Goal: Information Seeking & Learning: Learn about a topic

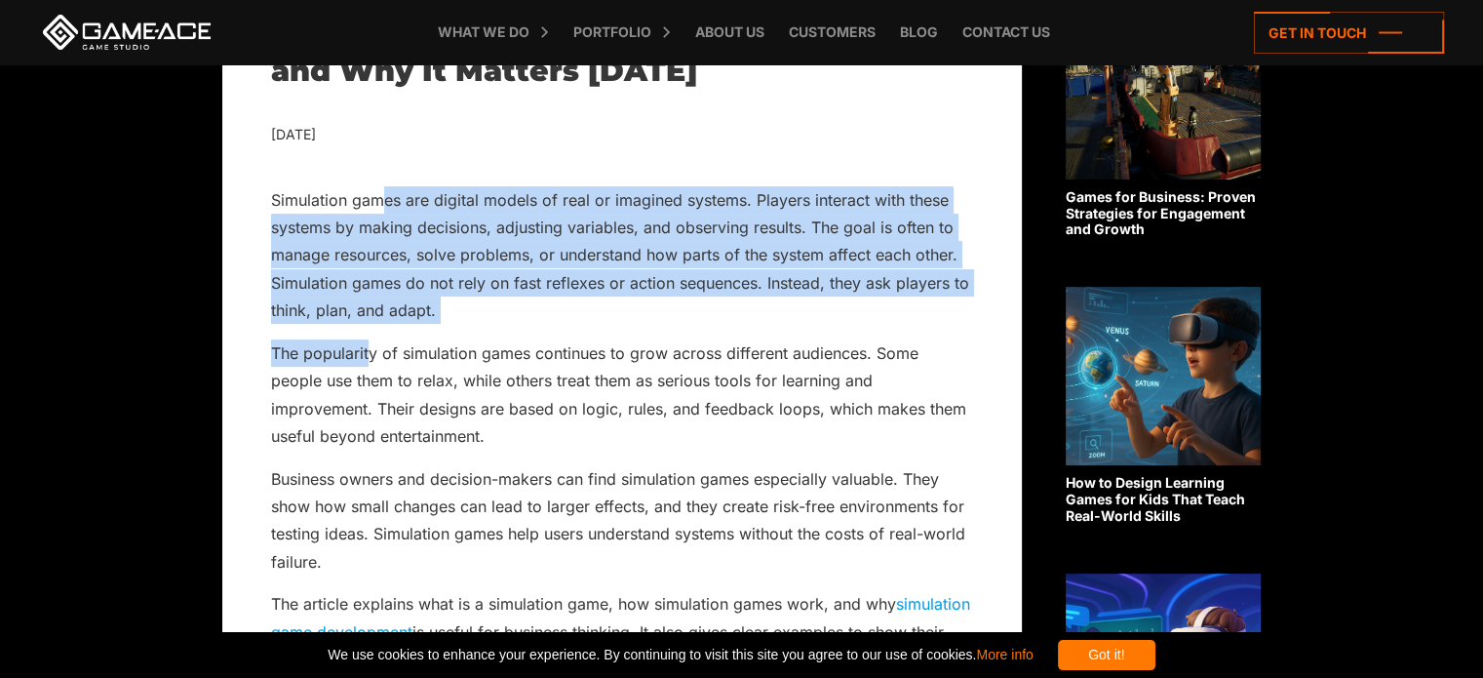
scroll to position [579, 0]
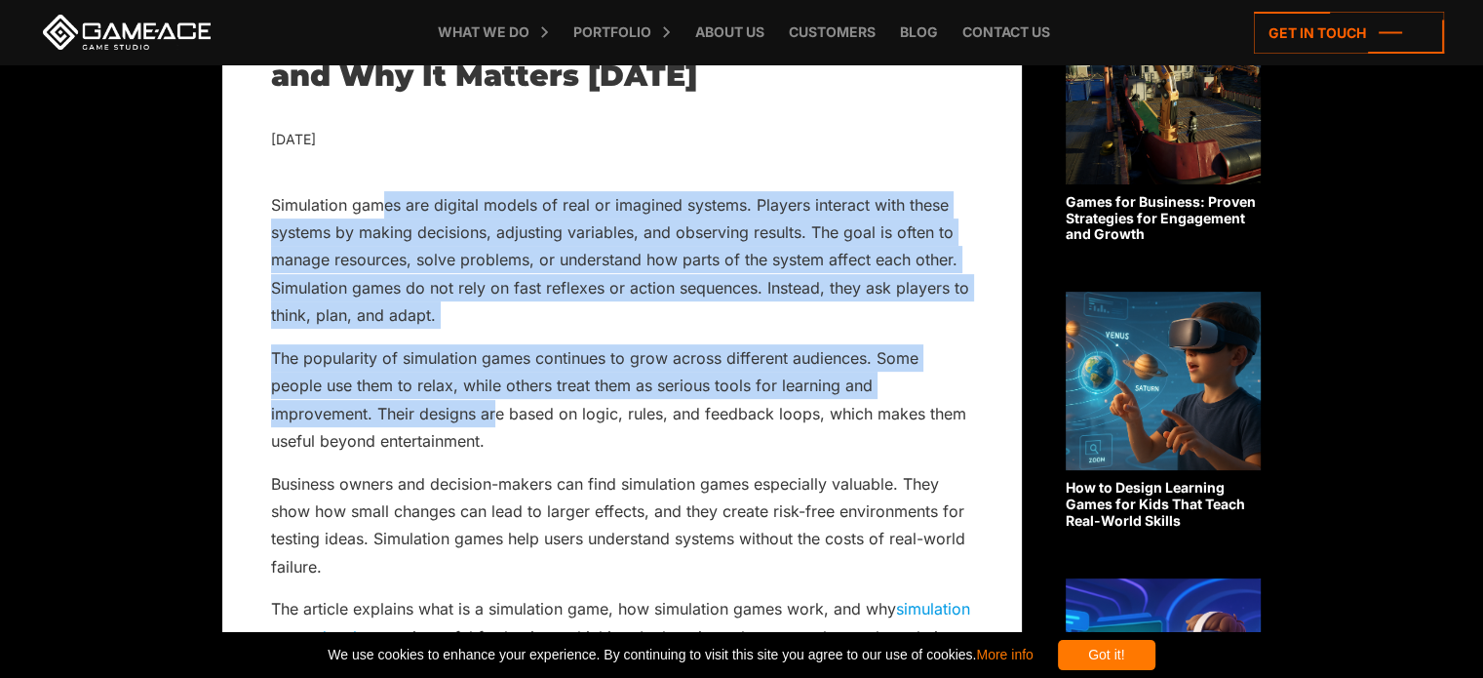
drag, startPoint x: 386, startPoint y: 211, endPoint x: 349, endPoint y: 402, distance: 194.6
click at [349, 402] on p "The popularity of simulation games continues to grow across different audiences…" at bounding box center [622, 399] width 702 height 111
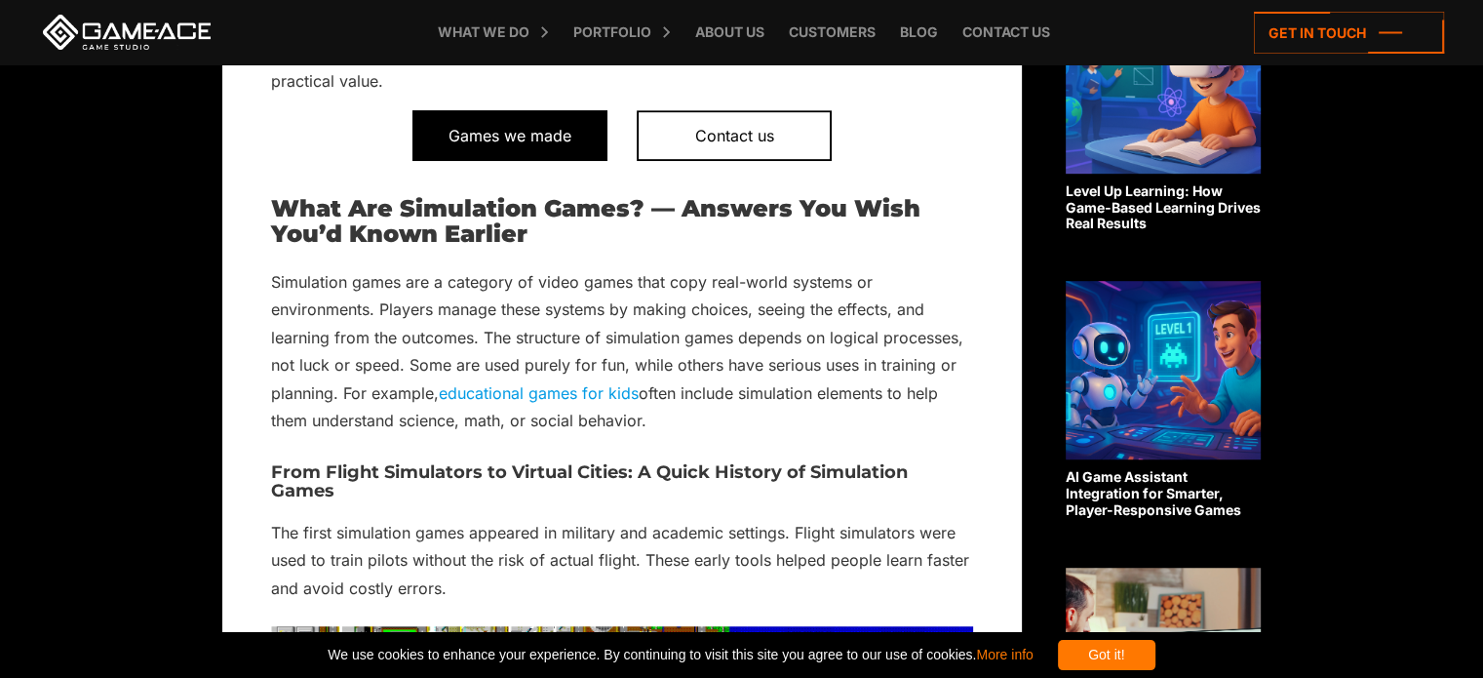
scroll to position [1163, 0]
click at [502, 132] on span "Games we made" at bounding box center [509, 134] width 195 height 51
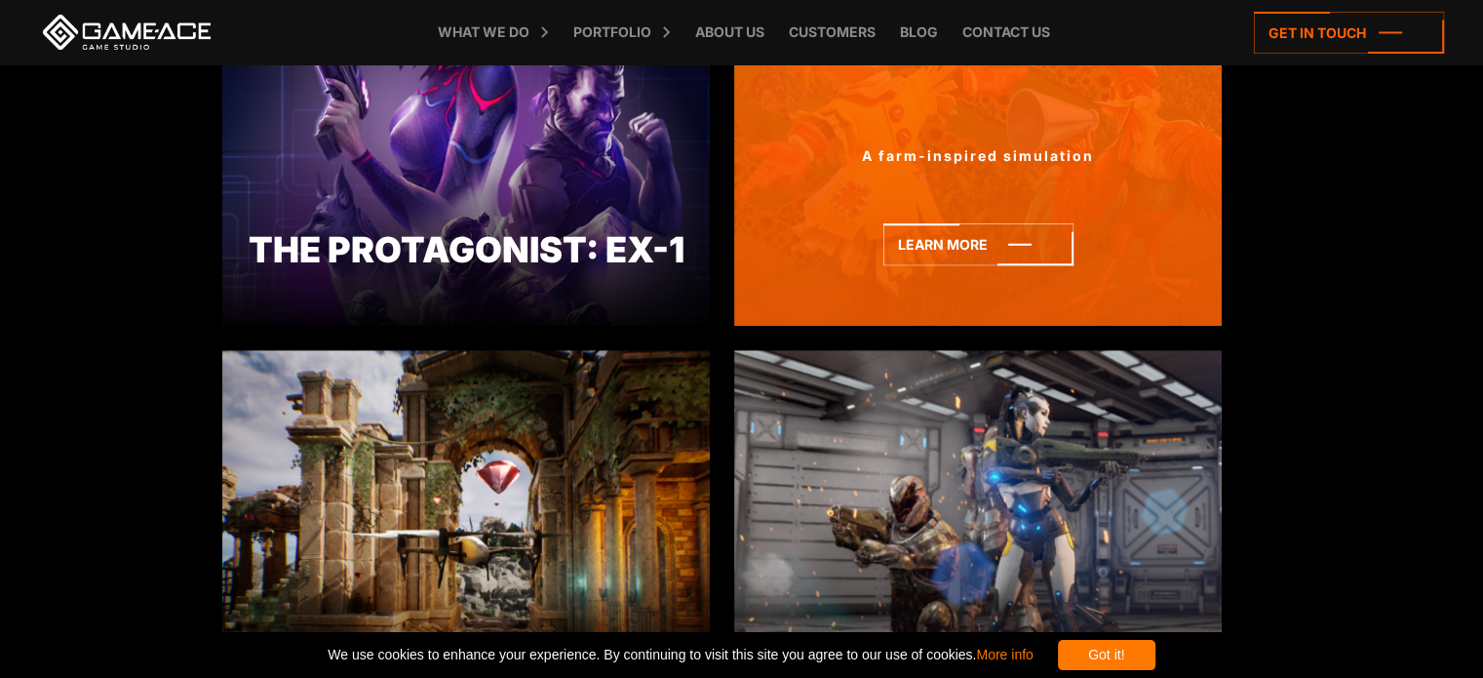
scroll to position [1166, 0]
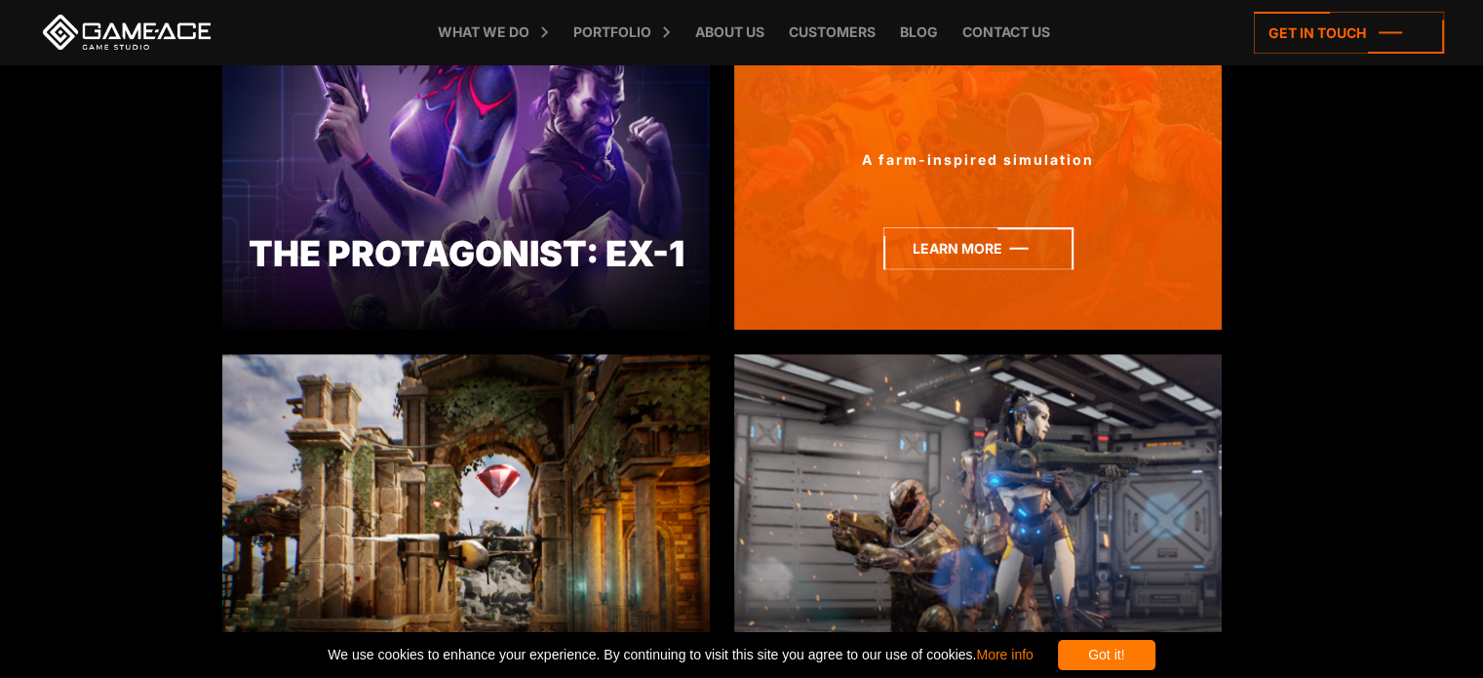
click at [941, 254] on icon at bounding box center [978, 248] width 190 height 42
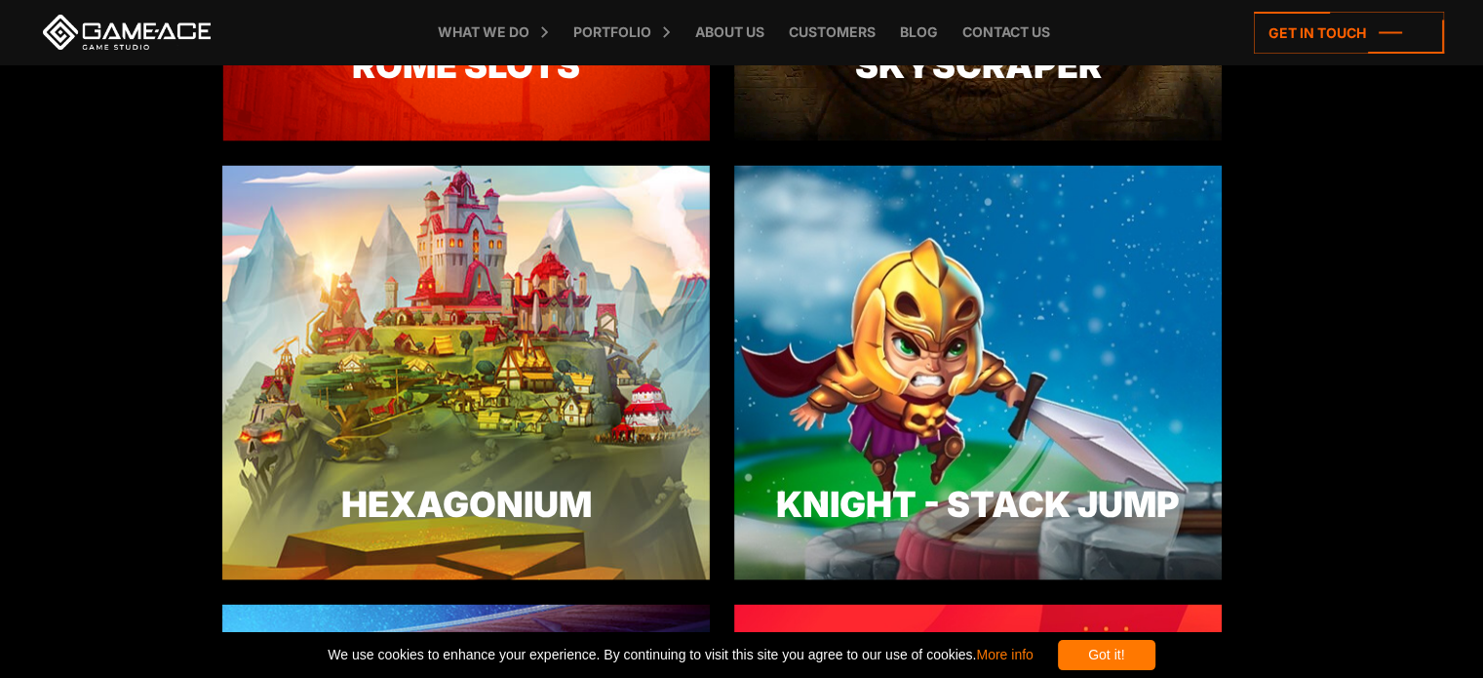
scroll to position [3987, 0]
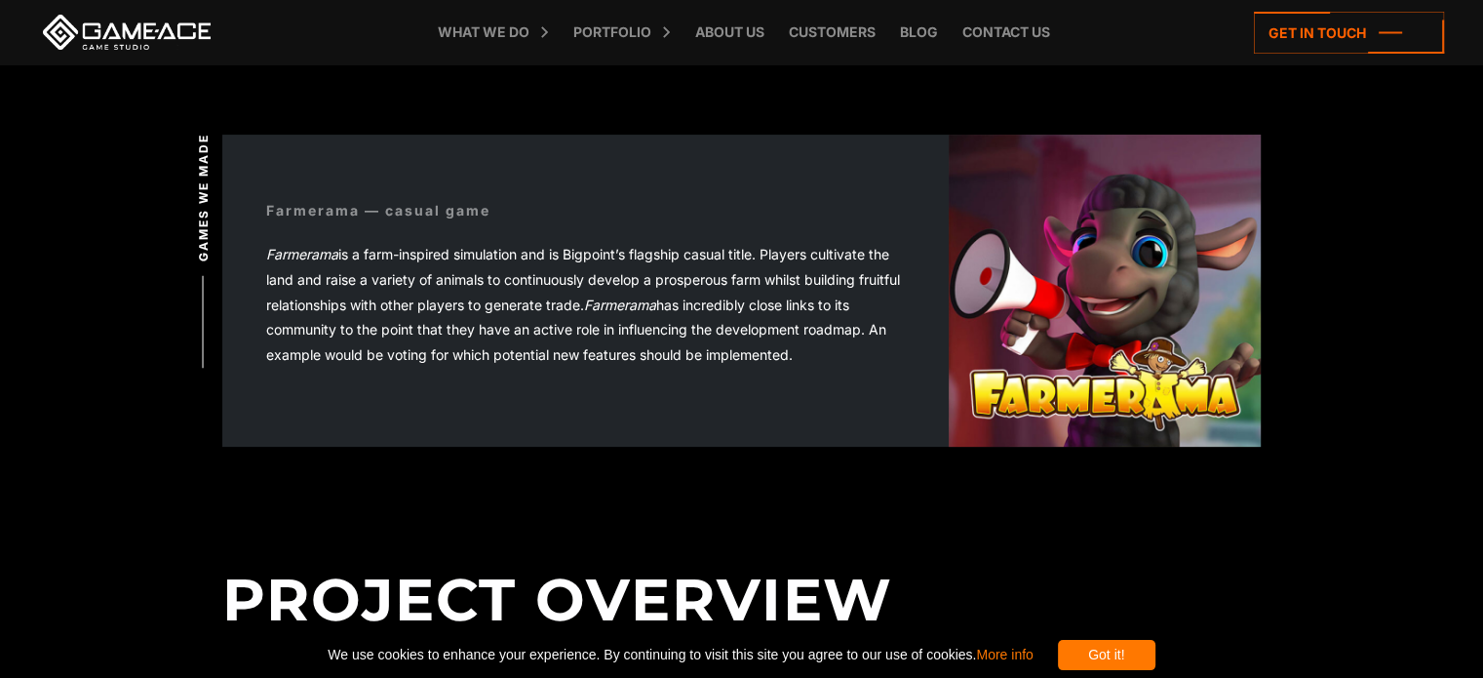
scroll to position [485, 0]
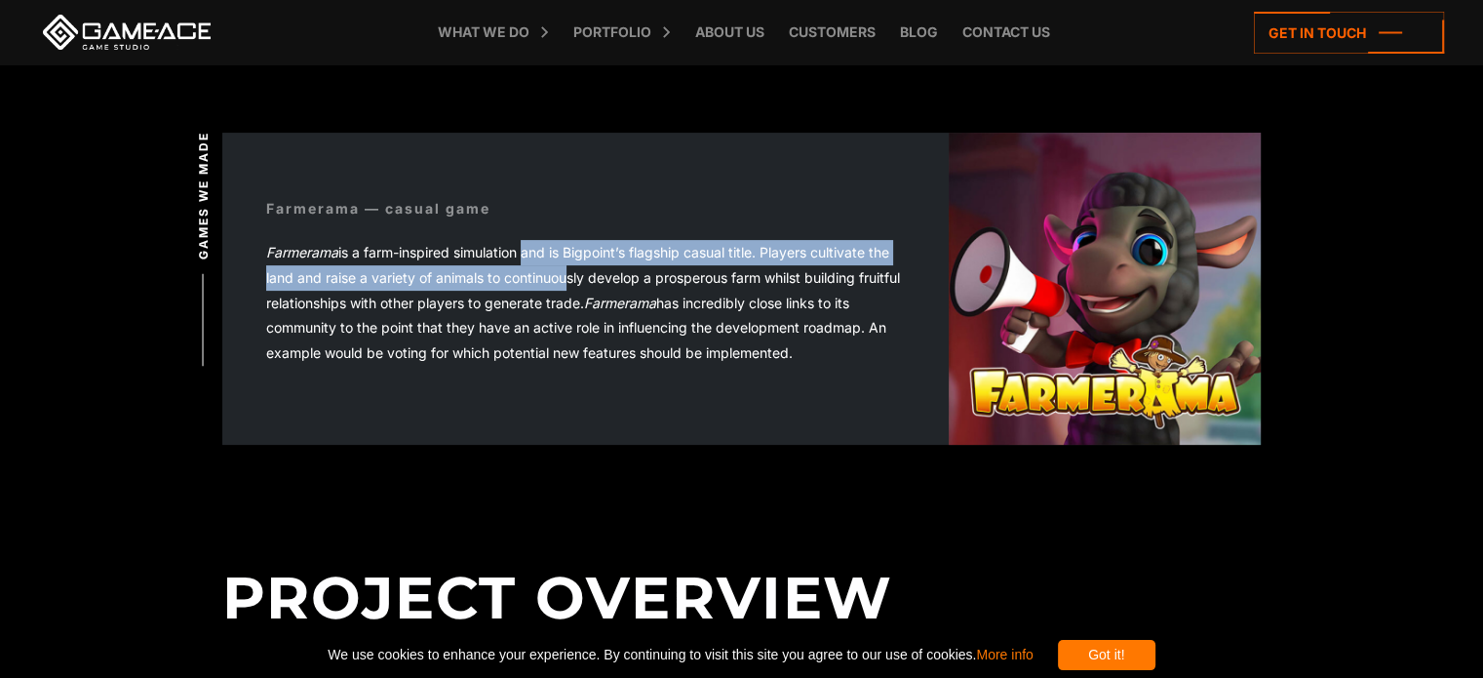
drag, startPoint x: 523, startPoint y: 246, endPoint x: 558, endPoint y: 282, distance: 50.3
click at [558, 282] on span "Farmerama is a farm-inspired simulation and is Bigpoint’s flagship casual title…" at bounding box center [583, 302] width 634 height 116
